Goal: Information Seeking & Learning: Learn about a topic

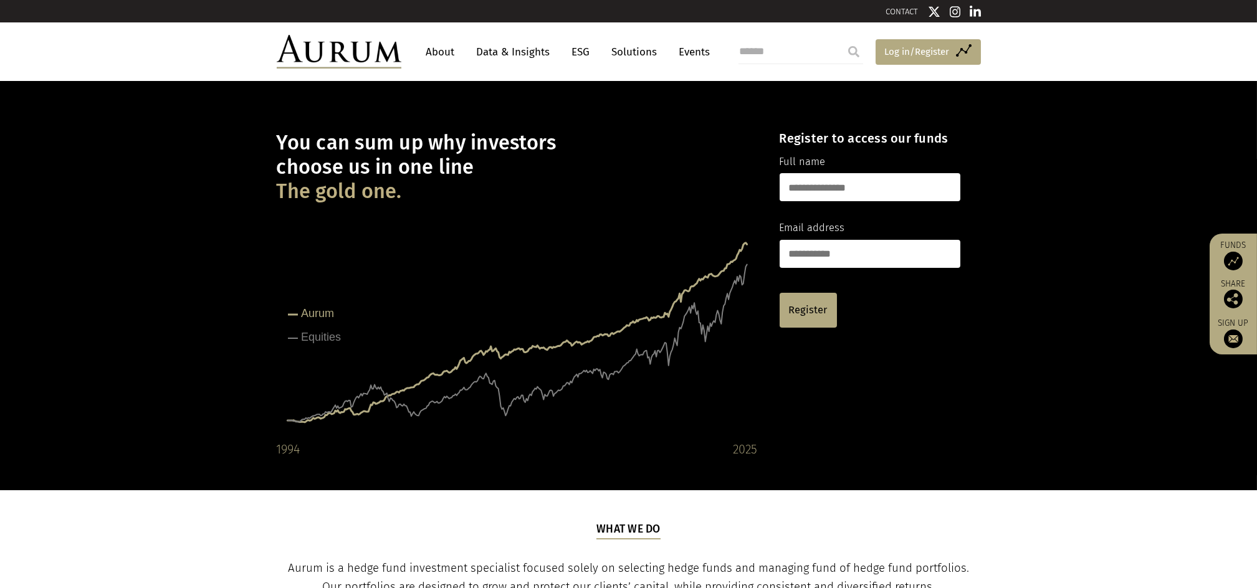
click at [940, 50] on span "Log in/Register" at bounding box center [917, 51] width 65 height 15
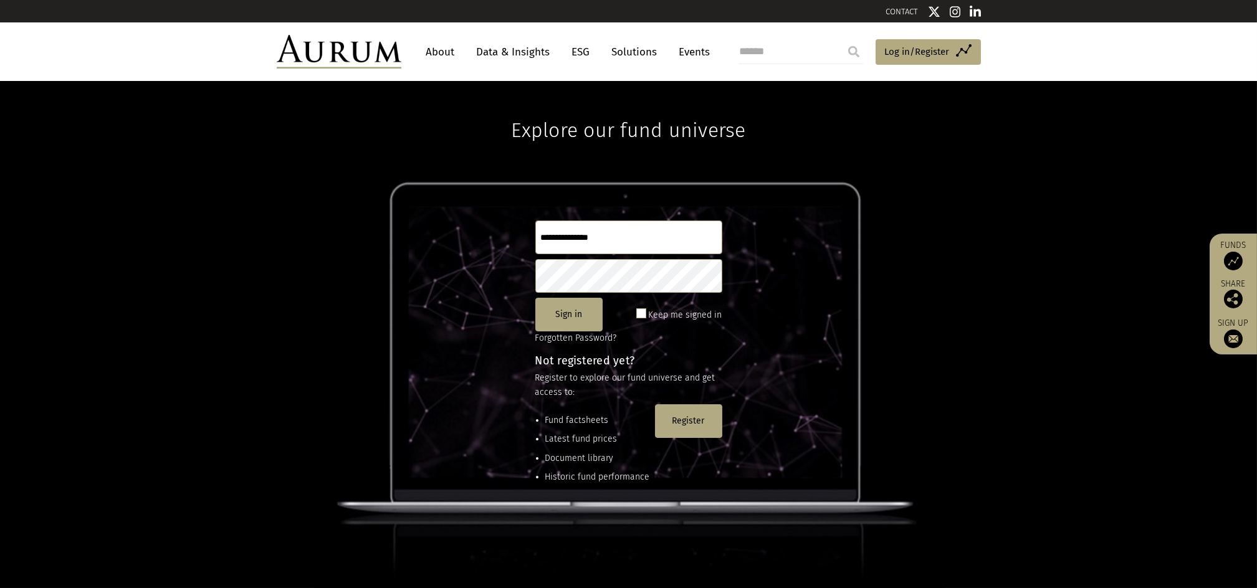
click at [646, 250] on input "text" at bounding box center [628, 238] width 187 height 34
click at [646, 234] on input "text" at bounding box center [628, 238] width 187 height 34
type input "**********"
click at [572, 321] on button "Sign in" at bounding box center [568, 315] width 67 height 34
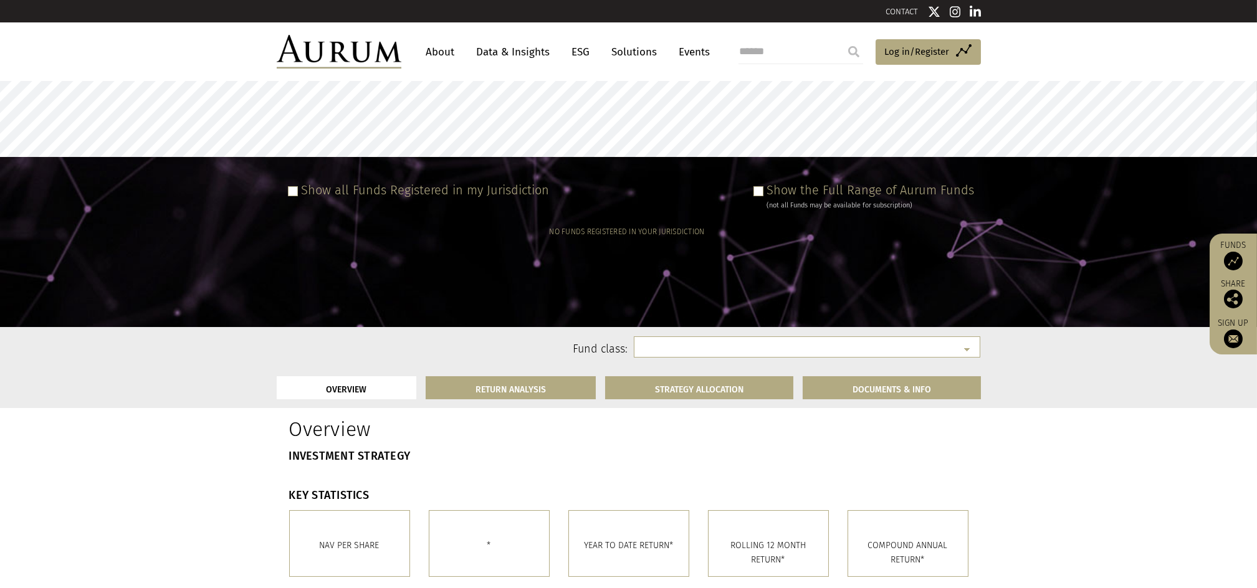
select select
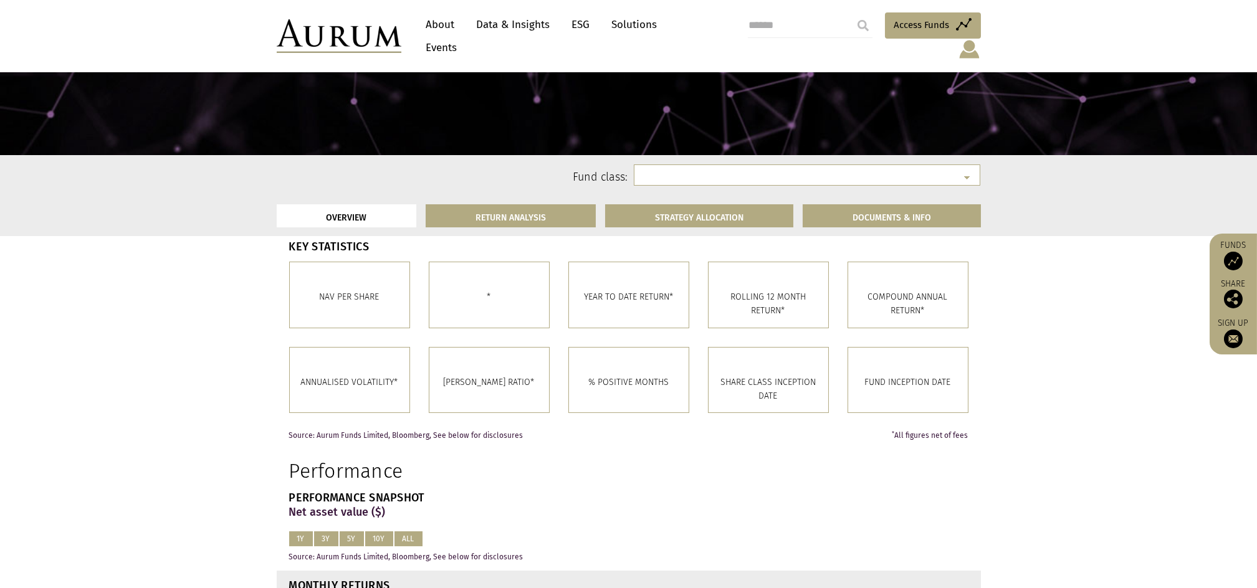
scroll to position [166, 0]
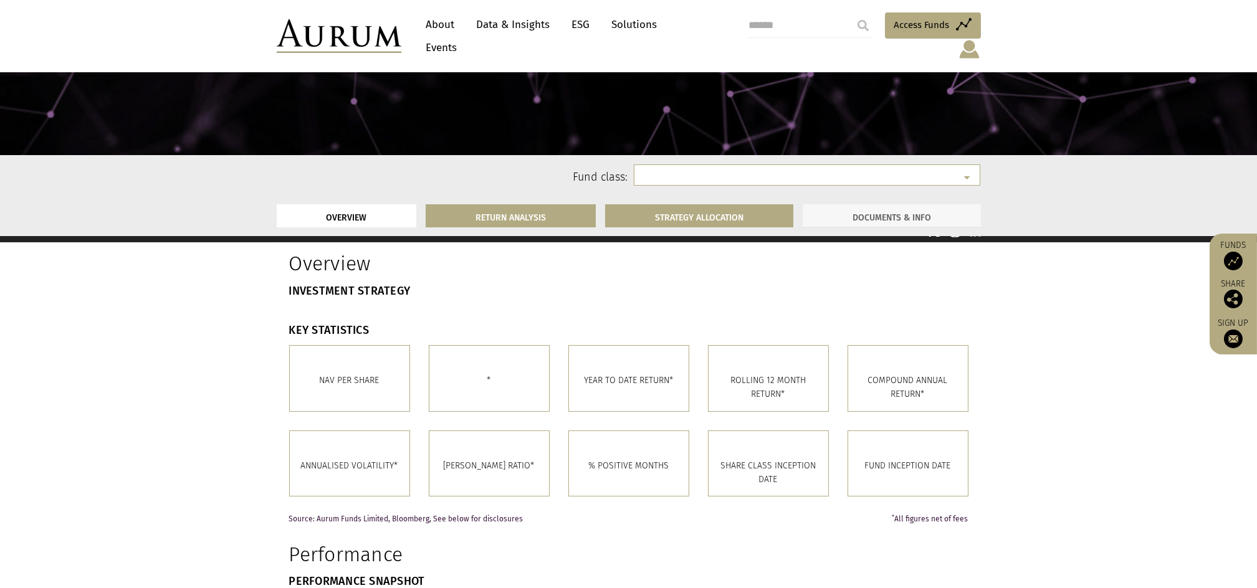
click at [935, 214] on link "DOCUMENTS & INFO" at bounding box center [892, 215] width 178 height 23
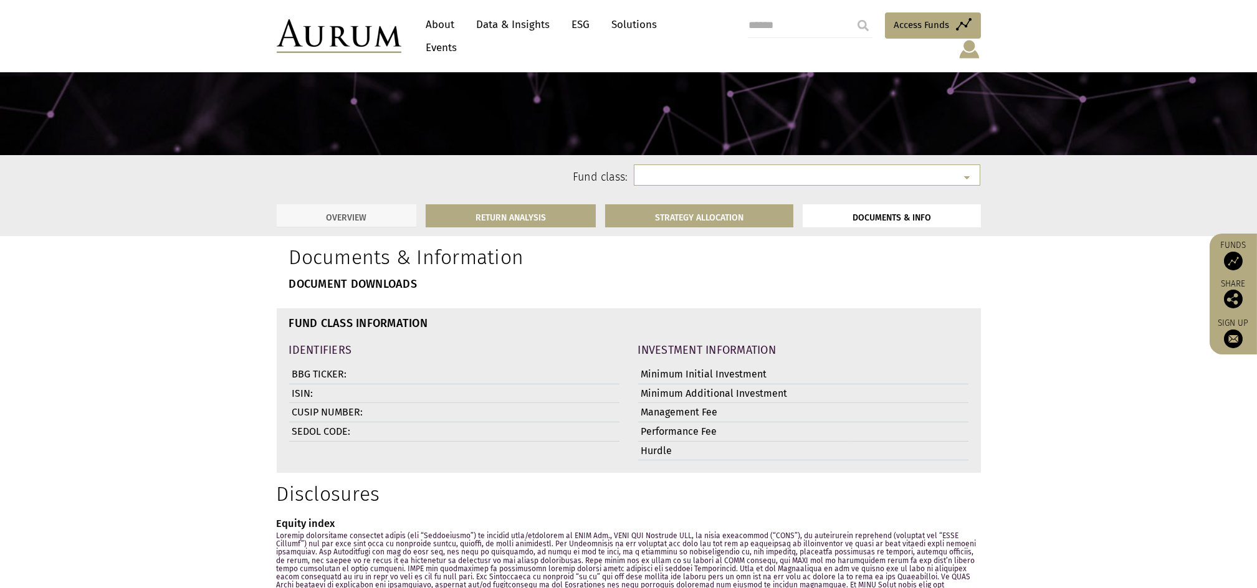
click at [395, 218] on link "OVERVIEW" at bounding box center [347, 215] width 140 height 23
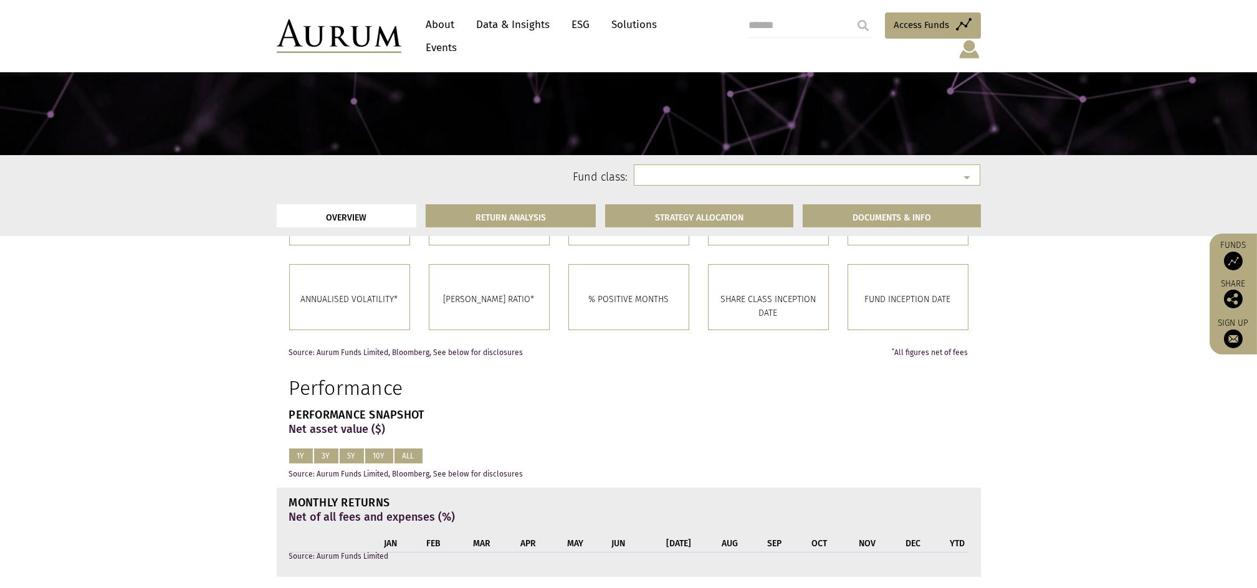
scroll to position [0, 0]
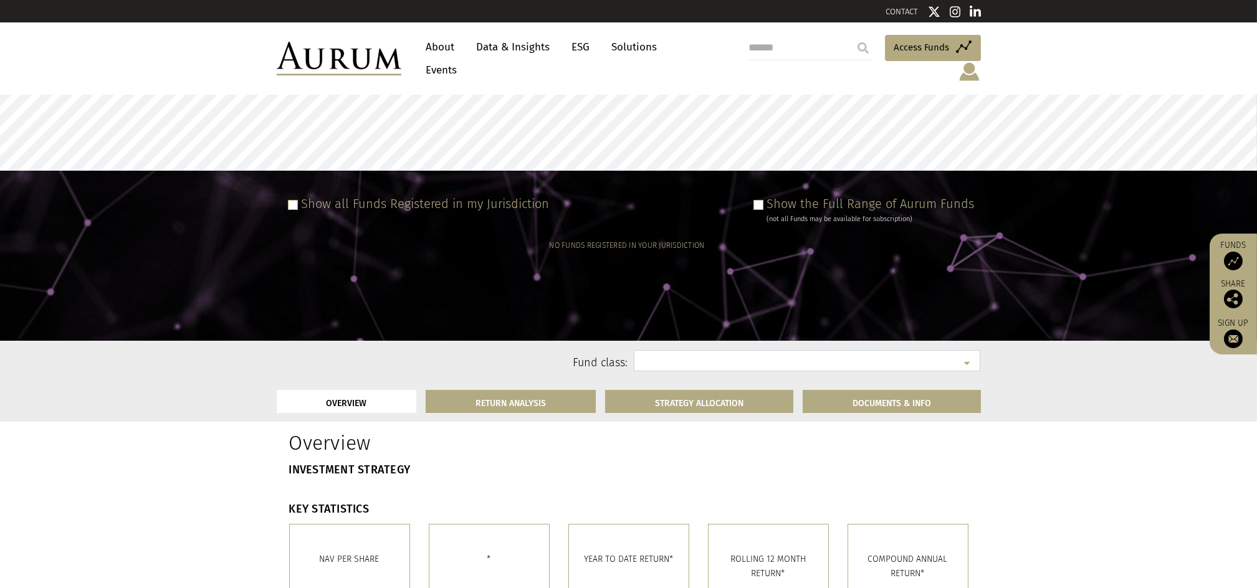
click at [757, 355] on select at bounding box center [807, 360] width 347 height 21
click at [970, 350] on select at bounding box center [807, 360] width 347 height 21
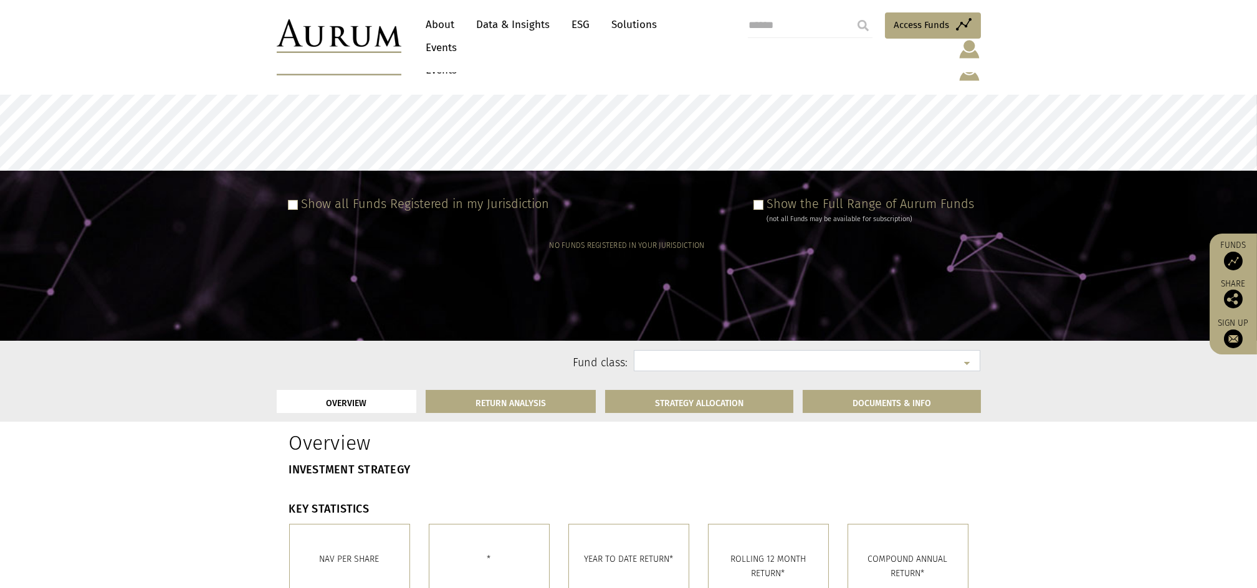
scroll to position [166, 0]
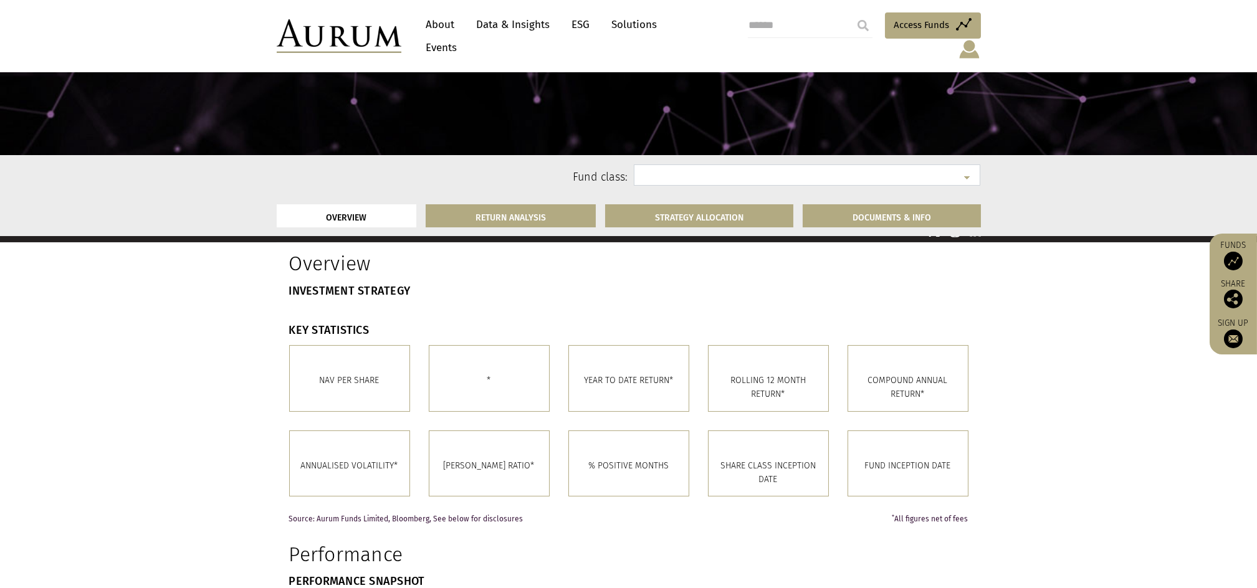
click at [897, 170] on select at bounding box center [807, 175] width 347 height 21
click at [962, 174] on select at bounding box center [807, 175] width 347 height 21
click at [901, 226] on link "DOCUMENTS & INFO" at bounding box center [892, 215] width 178 height 23
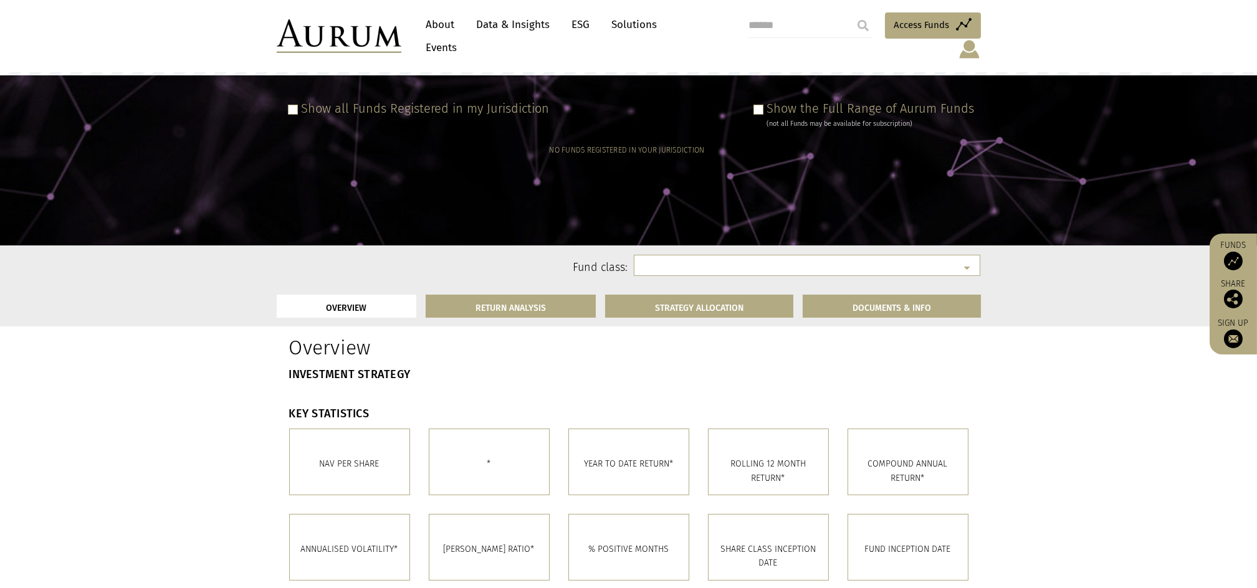
scroll to position [0, 0]
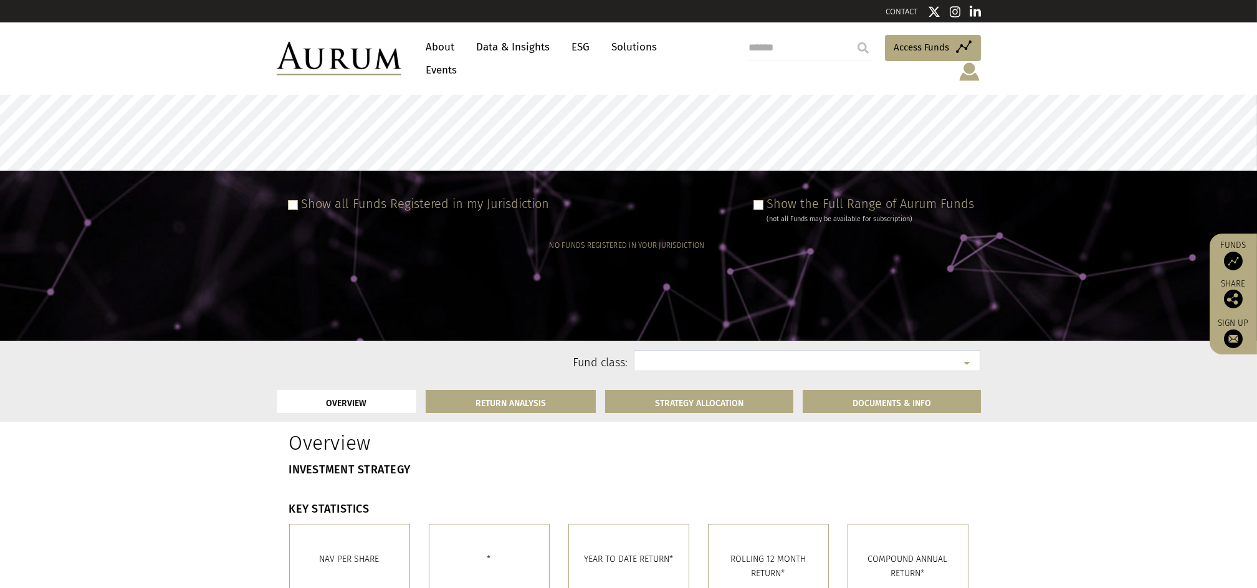
click at [712, 350] on select at bounding box center [807, 360] width 347 height 21
click at [763, 200] on span at bounding box center [759, 205] width 10 height 10
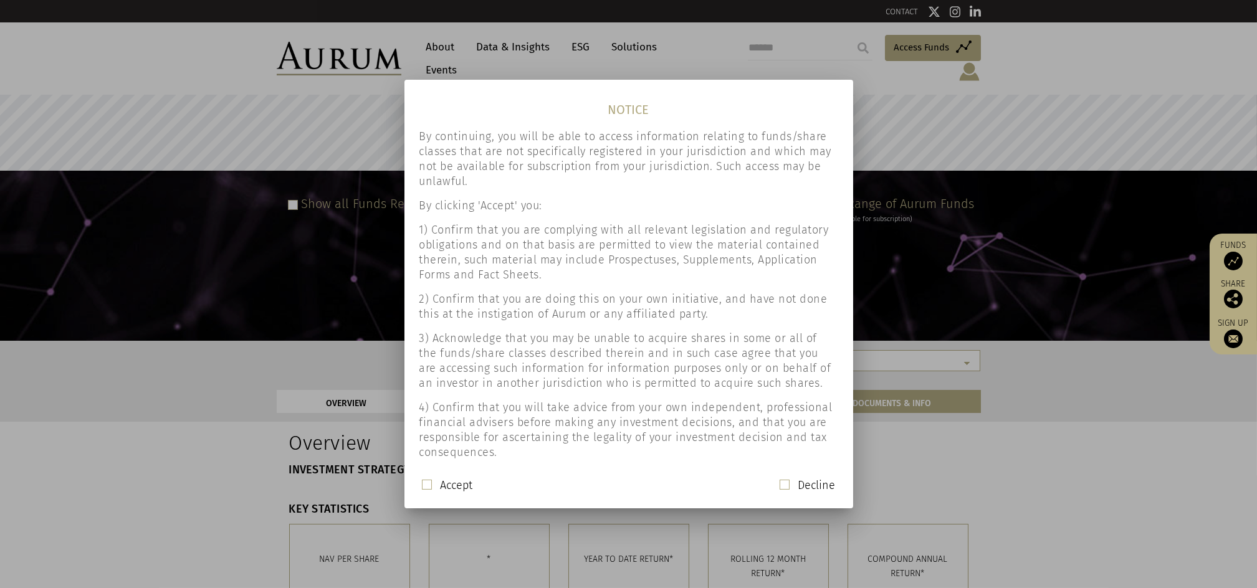
click at [455, 489] on label "Accept" at bounding box center [457, 485] width 32 height 15
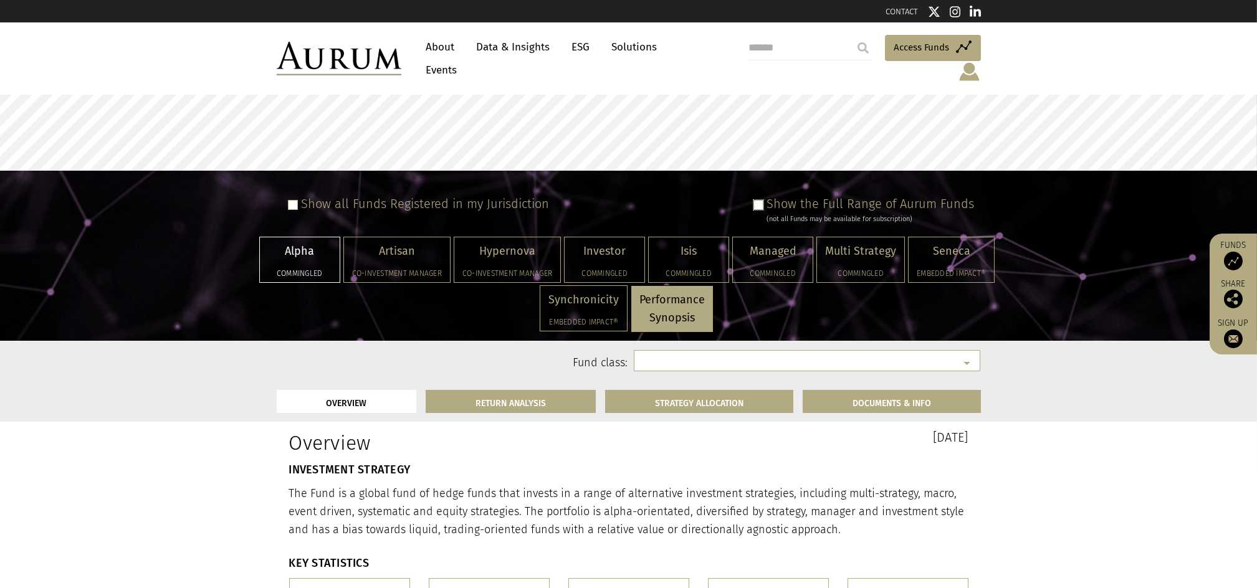
select select "**********"
click at [701, 247] on div "Isis Commingled" at bounding box center [689, 259] width 80 height 45
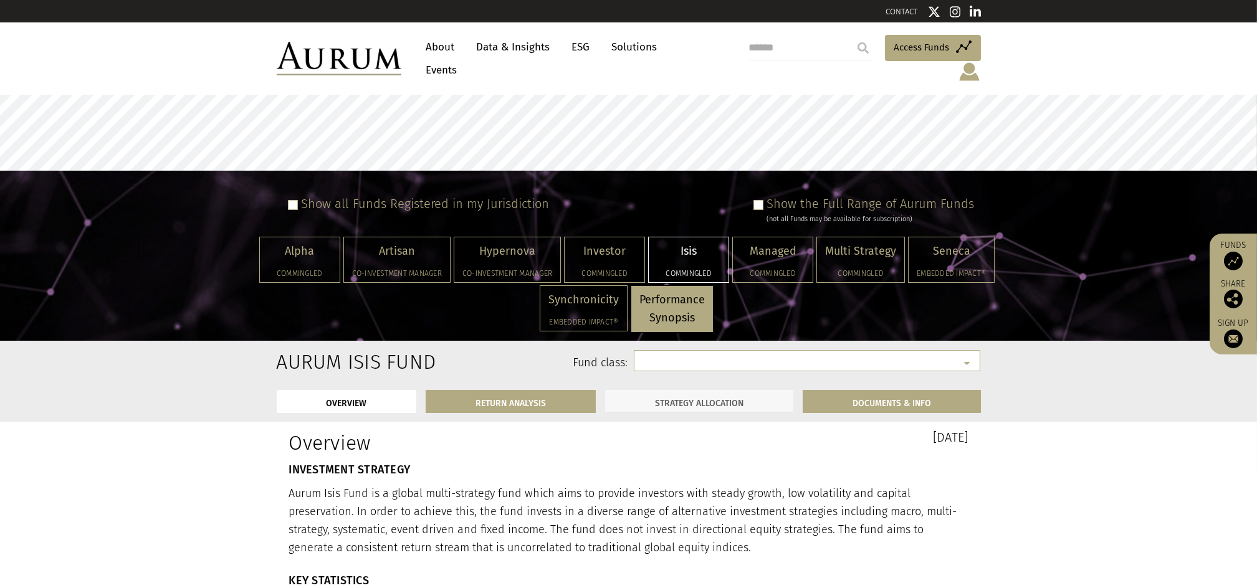
select select "**********"
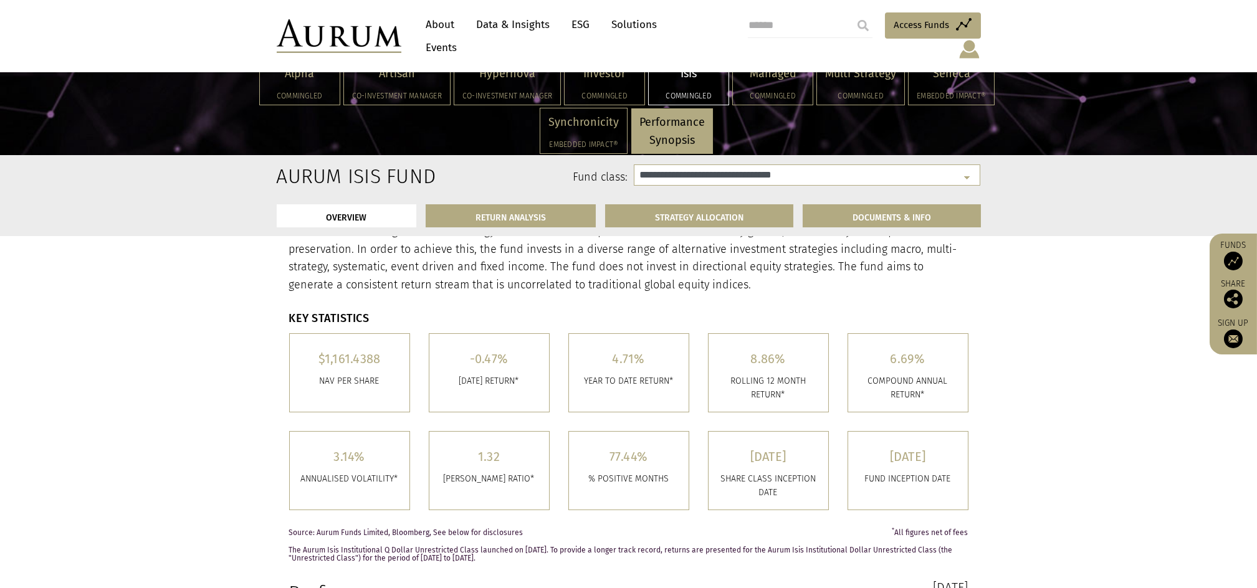
scroll to position [83, 0]
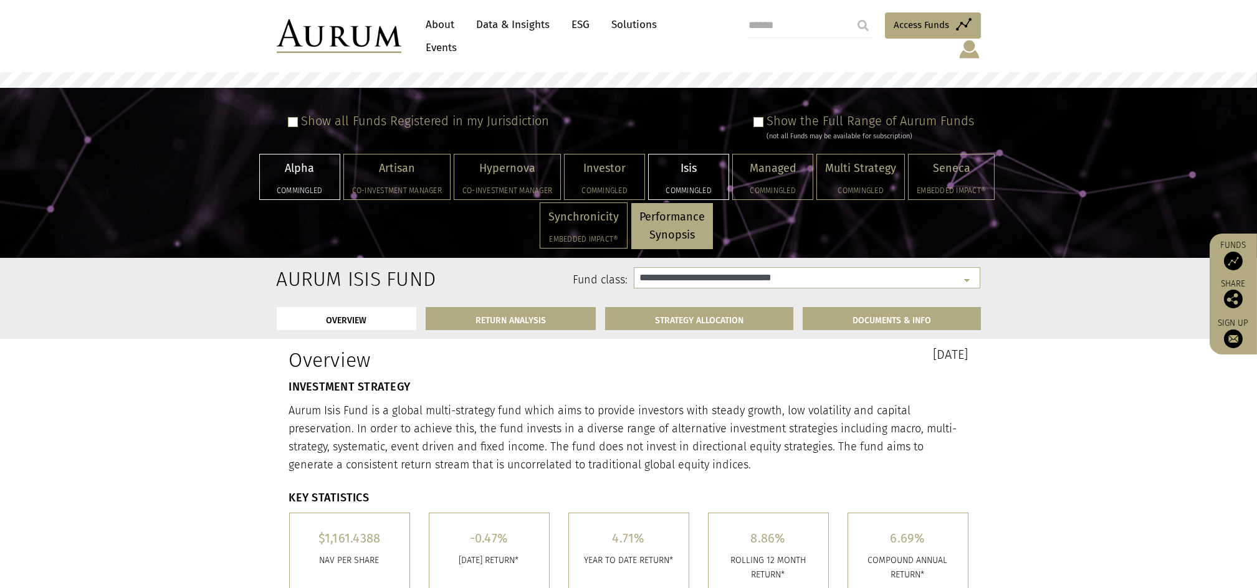
click at [323, 160] on p "Alpha" at bounding box center [300, 169] width 64 height 18
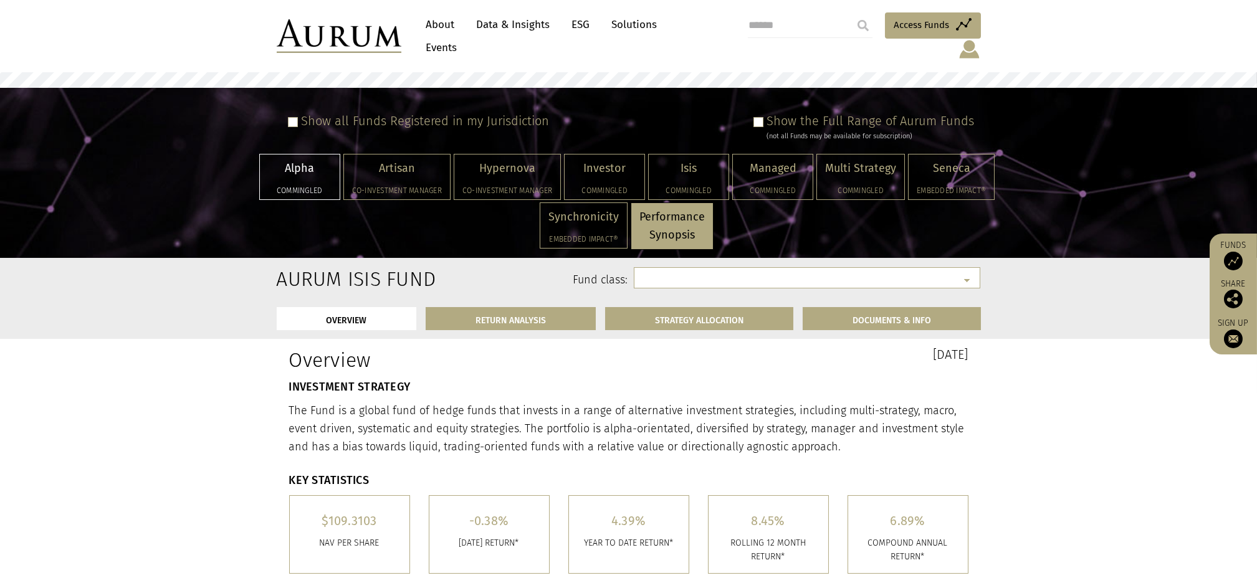
select select "**********"
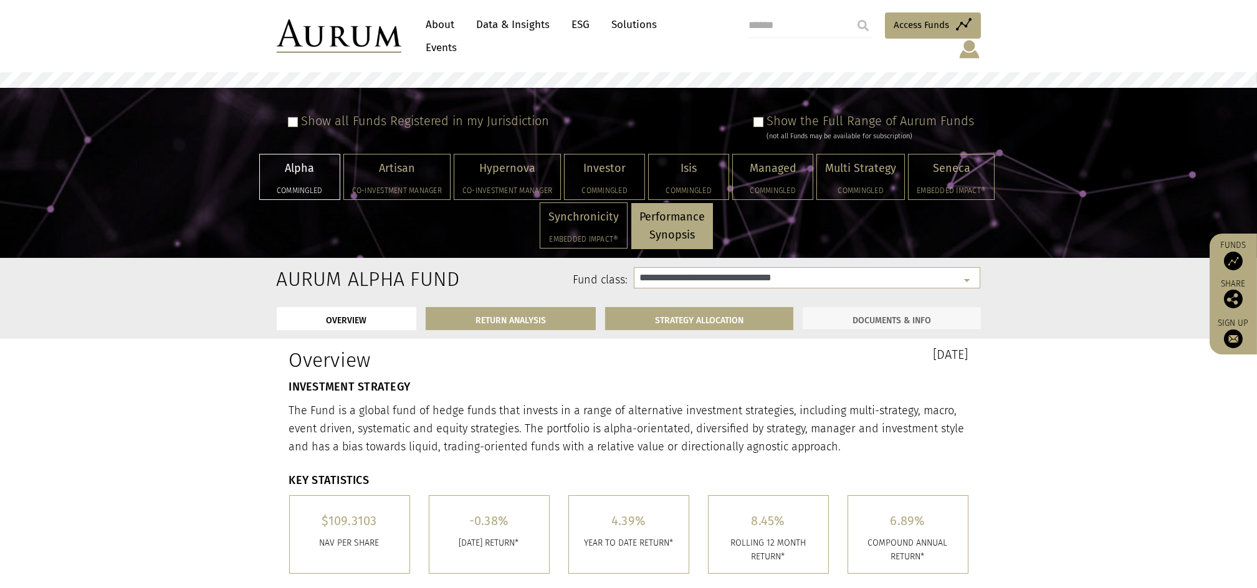
click at [899, 307] on link "DOCUMENTS & INFO" at bounding box center [892, 318] width 178 height 23
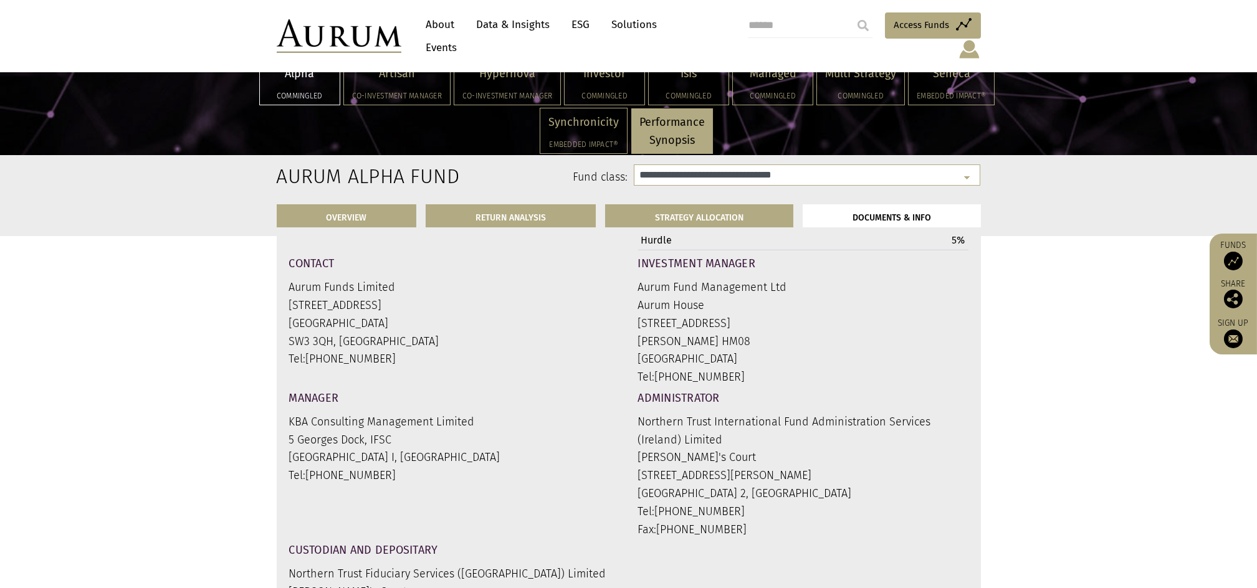
scroll to position [4181, 0]
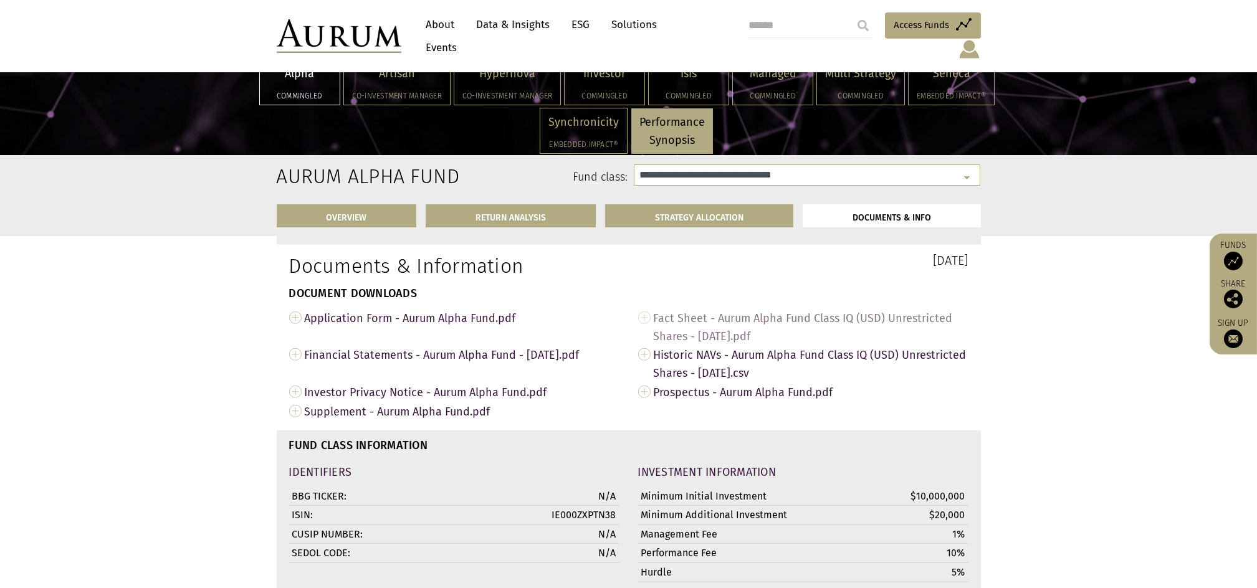
click at [643, 309] on link "Fact Sheet - Aurum Alpha Fund Class IQ (USD) Unrestricted Shares - [DATE].pdf" at bounding box center [803, 327] width 330 height 37
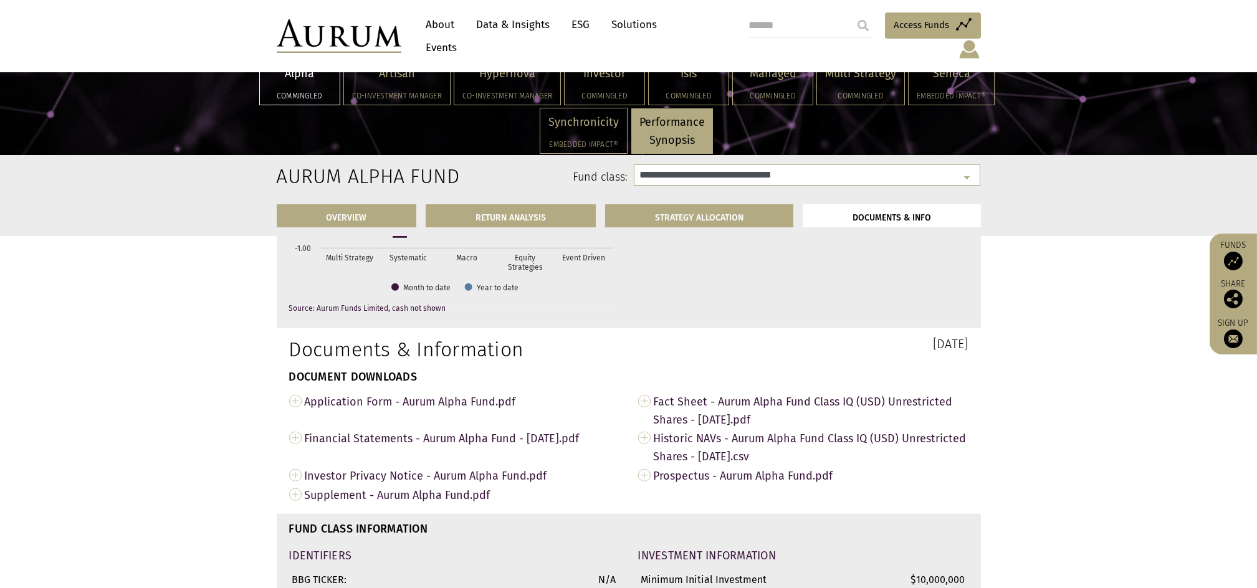
scroll to position [4014, 0]
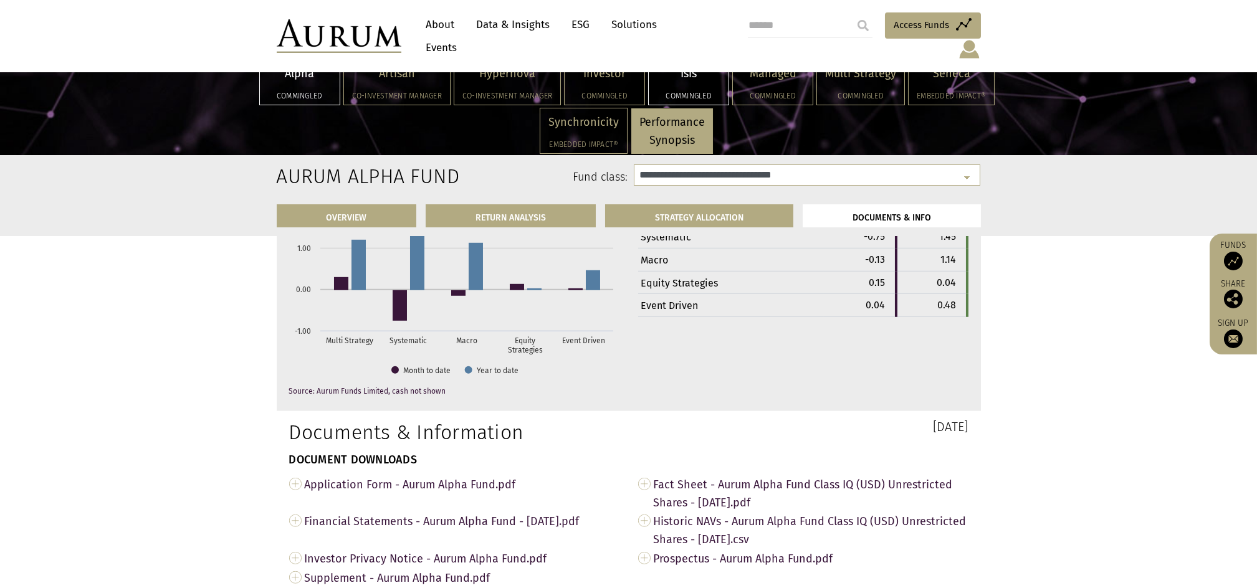
click at [679, 75] on p "Isis" at bounding box center [689, 74] width 64 height 18
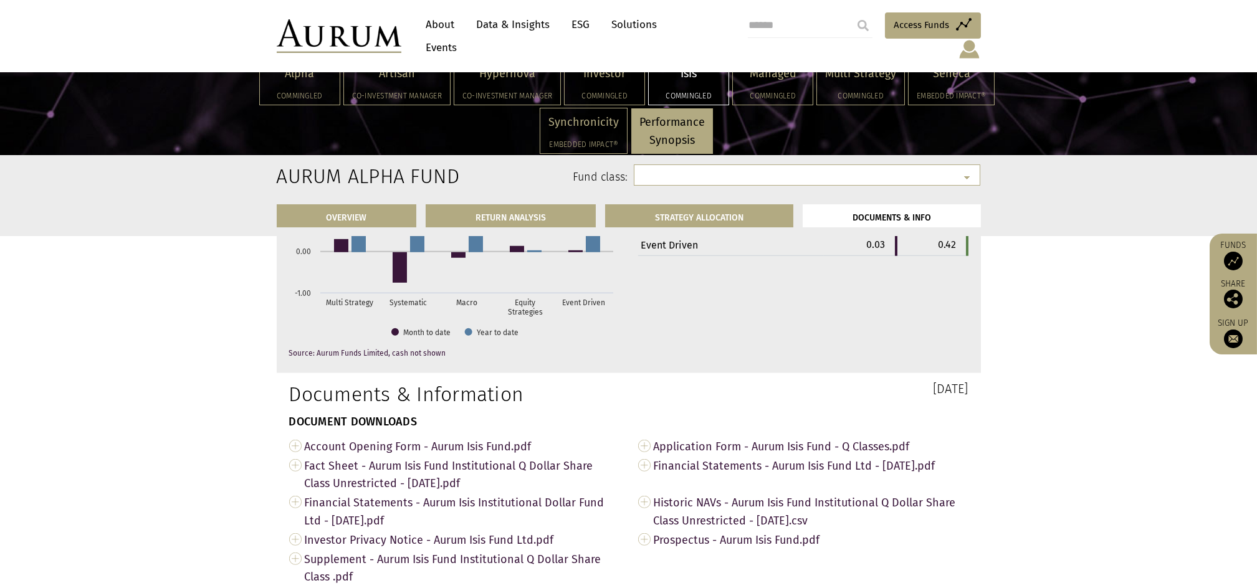
select select "**********"
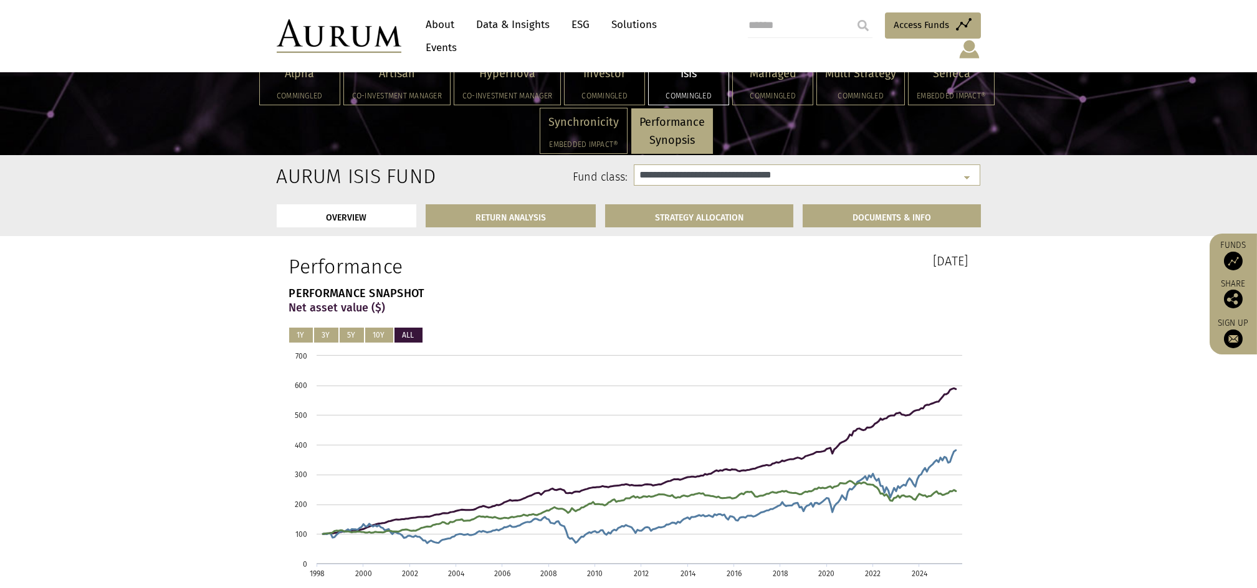
scroll to position [659, 0]
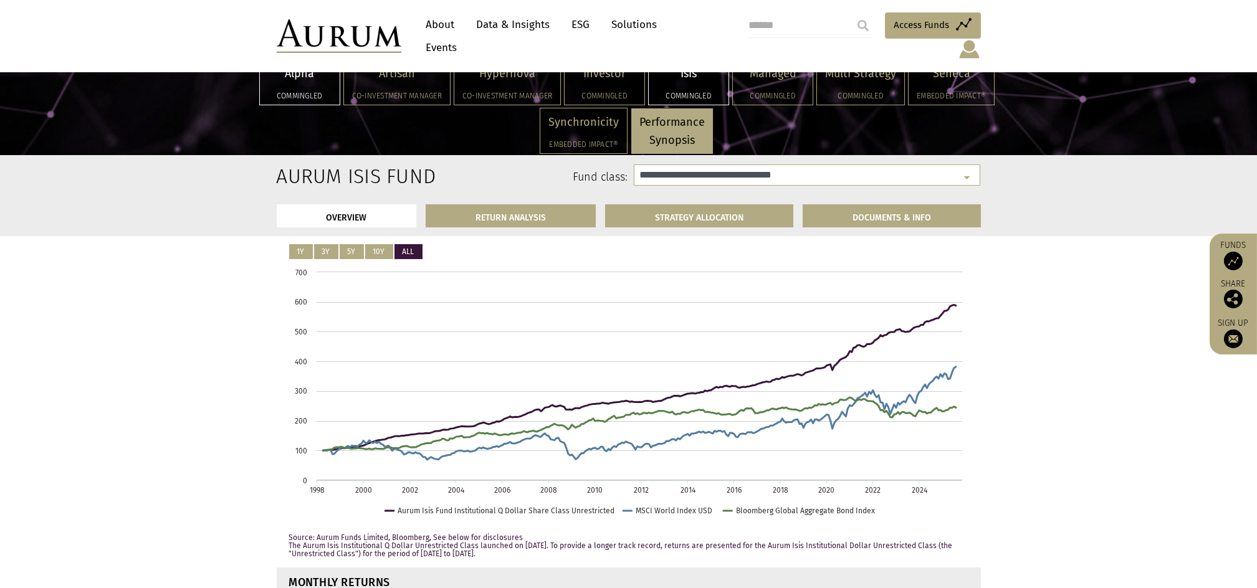
click at [314, 92] on h5 "Commingled" at bounding box center [300, 95] width 64 height 7
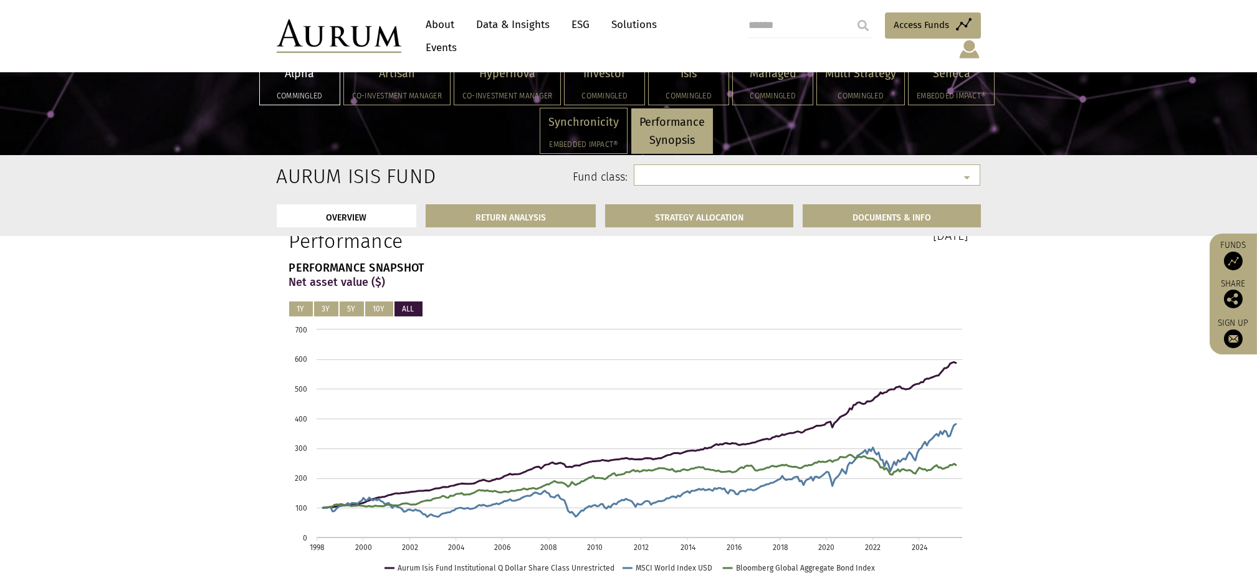
select select "**********"
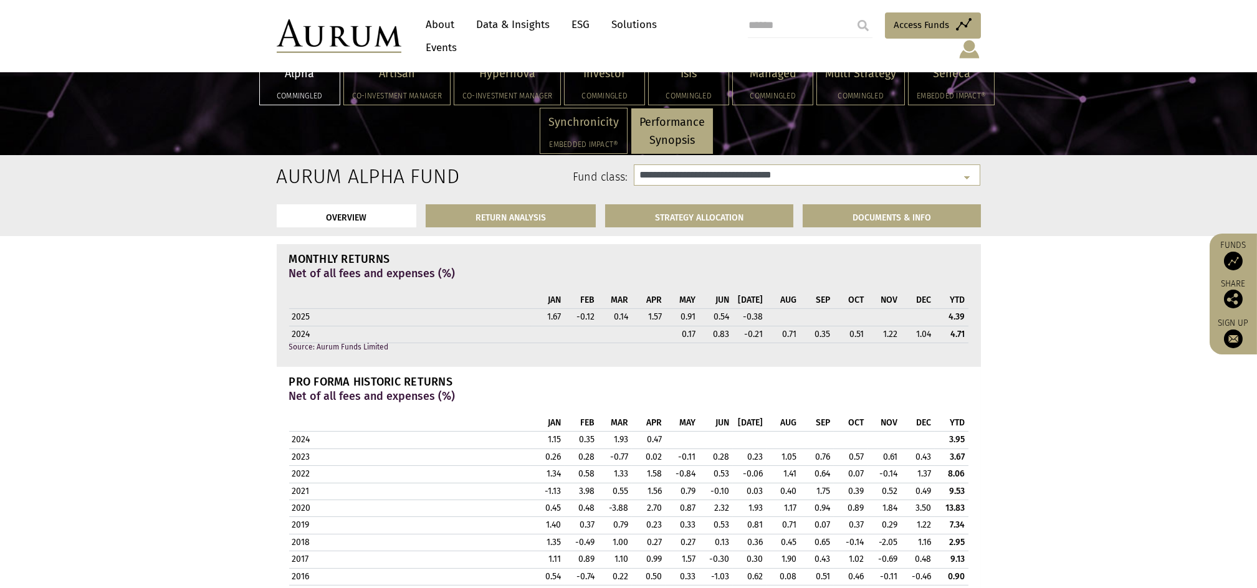
scroll to position [1163, 0]
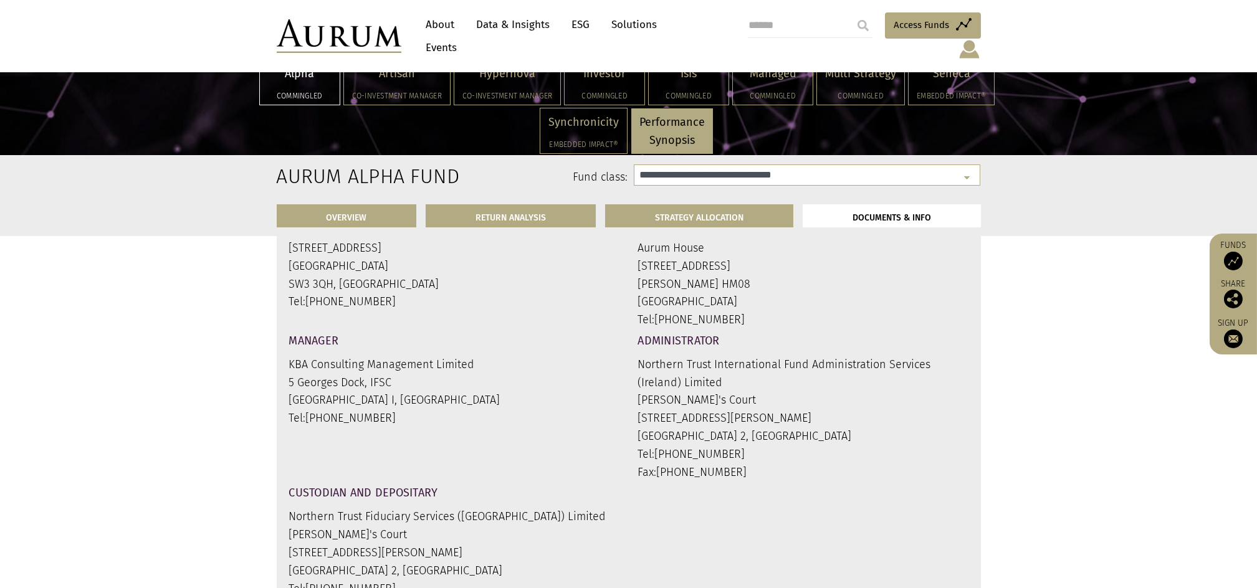
scroll to position [4155, 0]
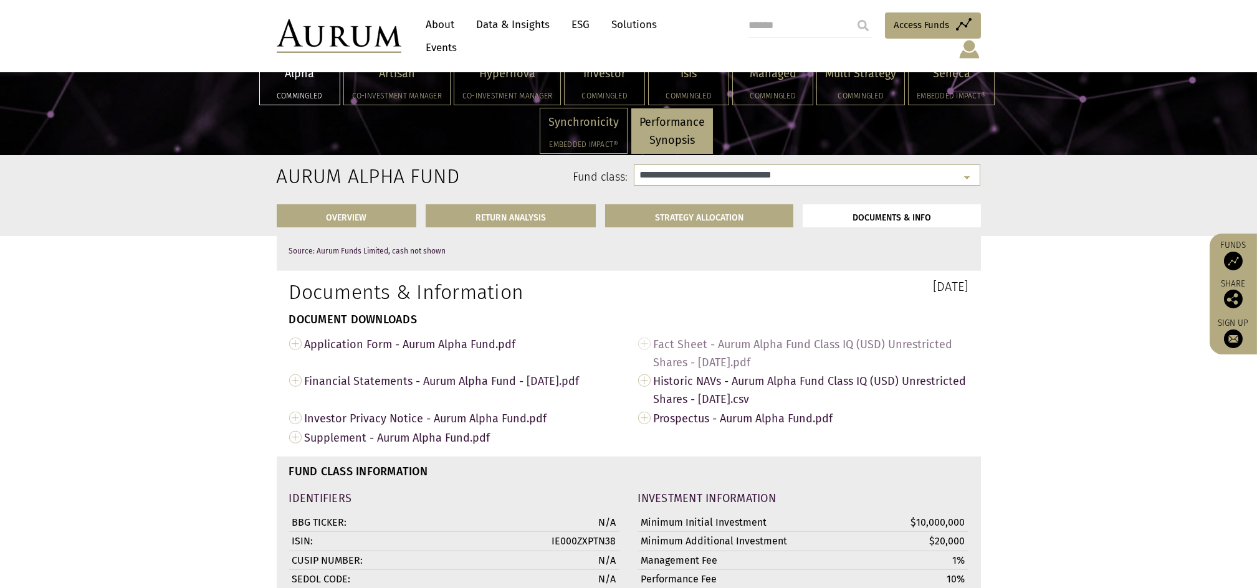
click at [799, 335] on span "Fact Sheet - Aurum Alpha Fund Class IQ (USD) Unrestricted Shares - [DATE].pdf" at bounding box center [811, 353] width 315 height 37
click at [681, 82] on div "Isis Commingled" at bounding box center [689, 82] width 80 height 45
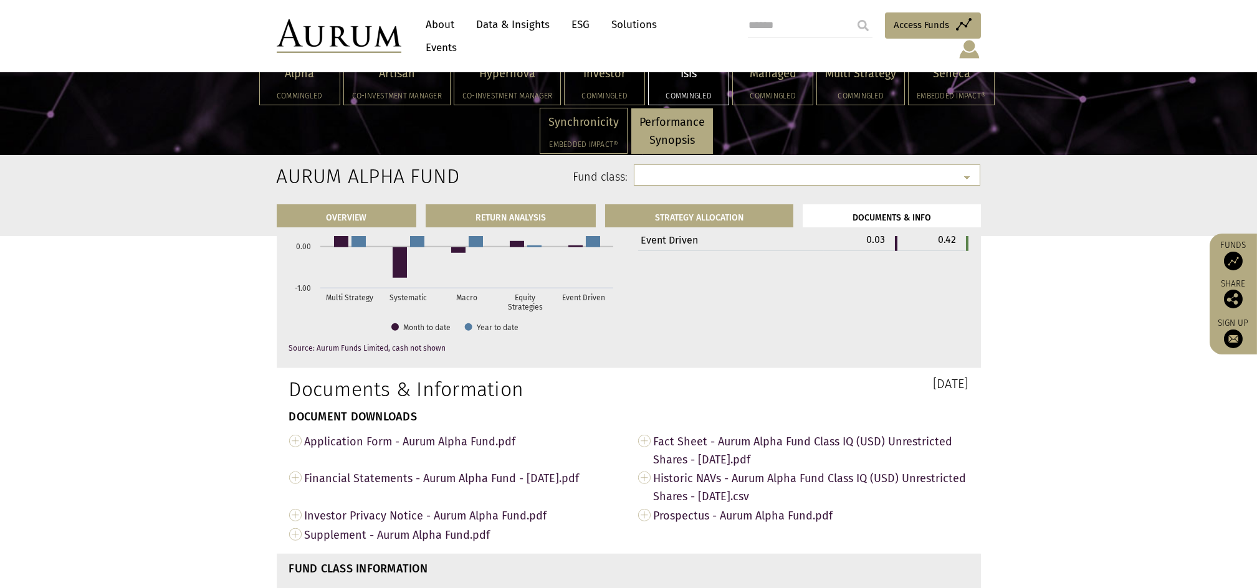
scroll to position [4290, 0]
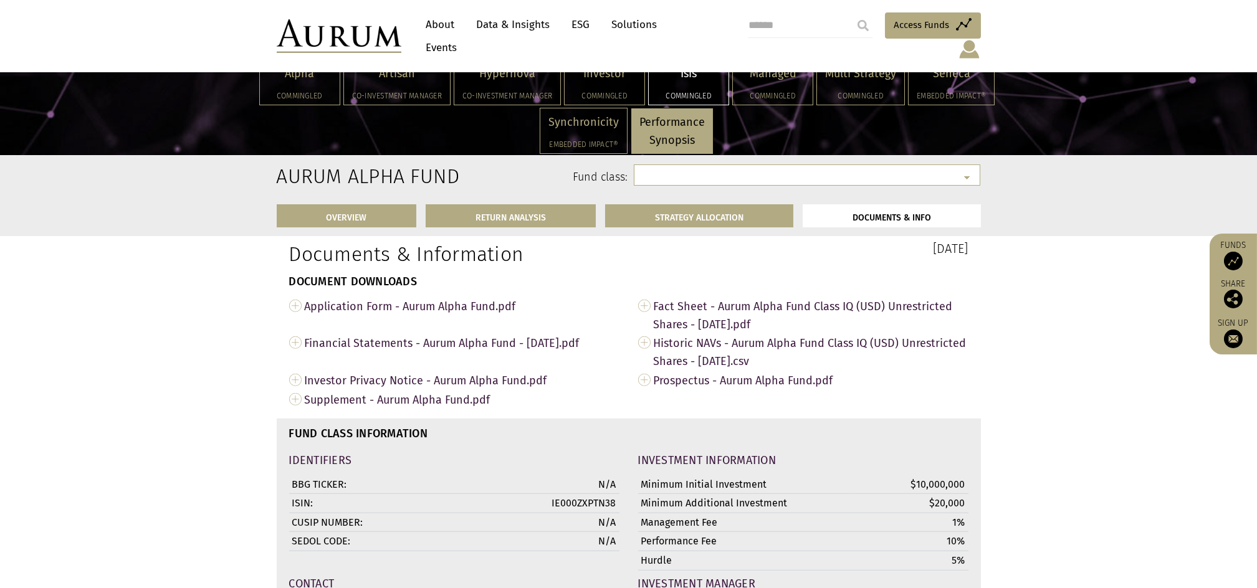
select select "**********"
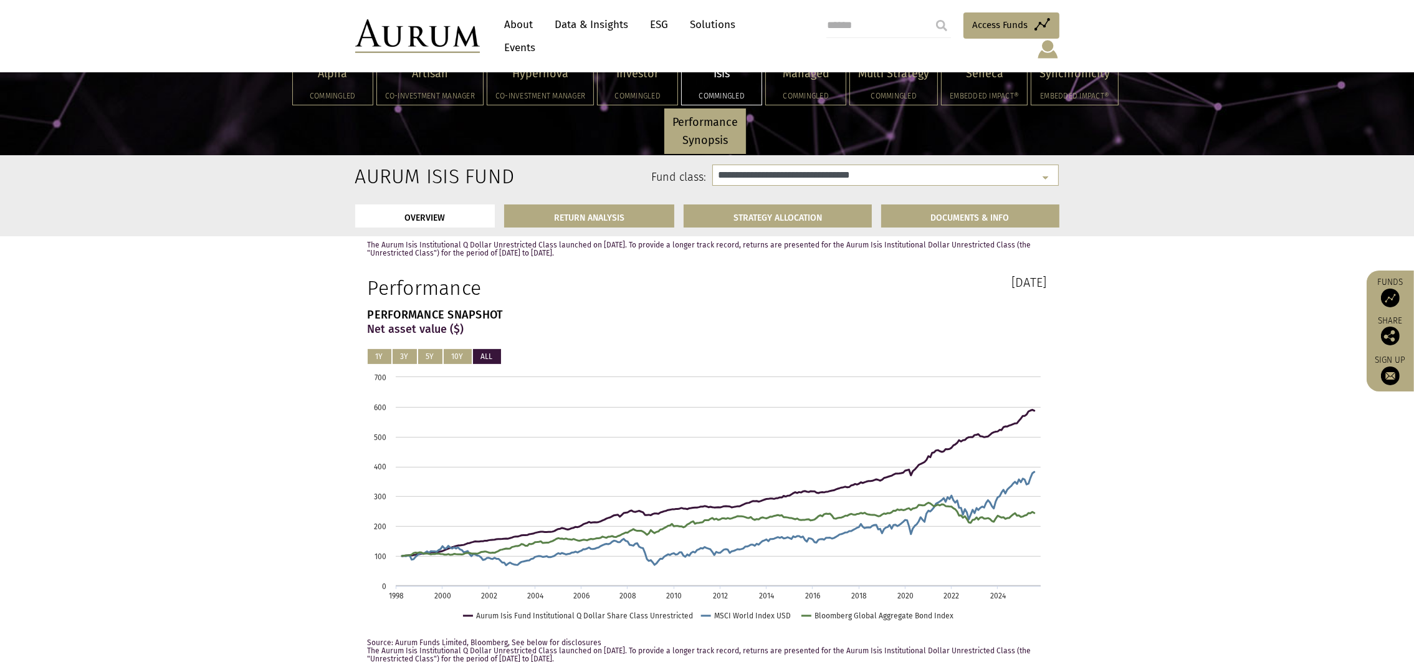
scroll to position [592, 0]
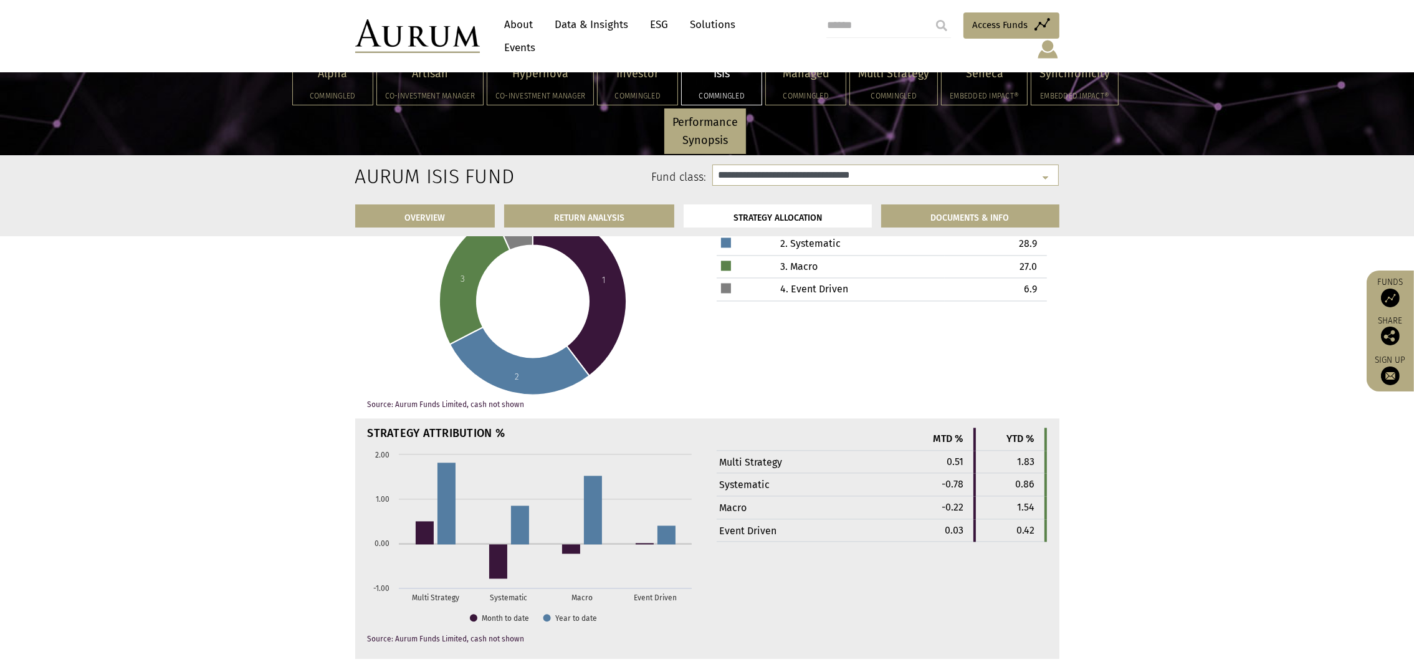
scroll to position [3771, 0]
